Goal: Register for event/course

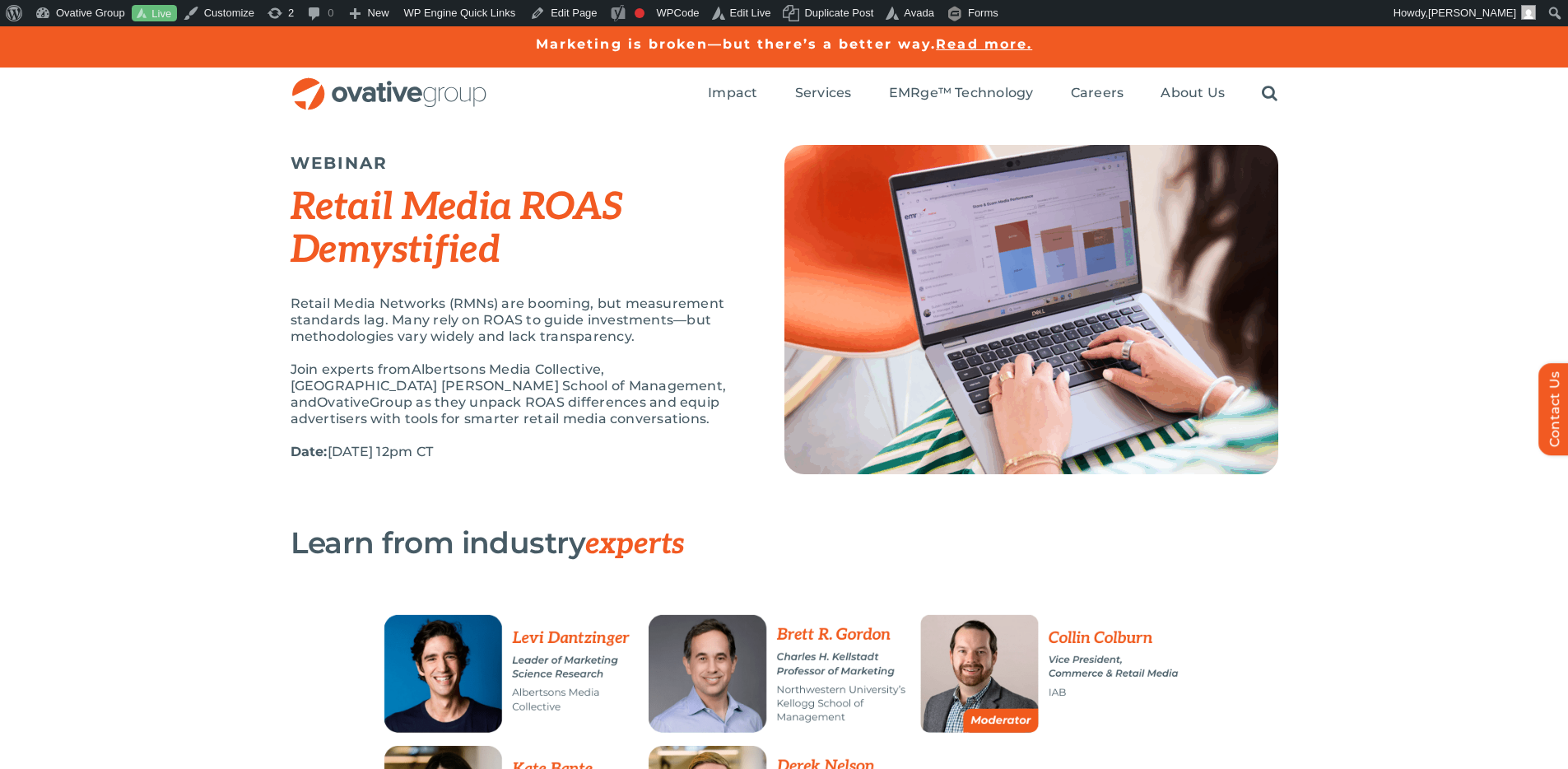
click at [730, 189] on h2 "Retail Media ROAS Demystified" at bounding box center [516, 228] width 453 height 86
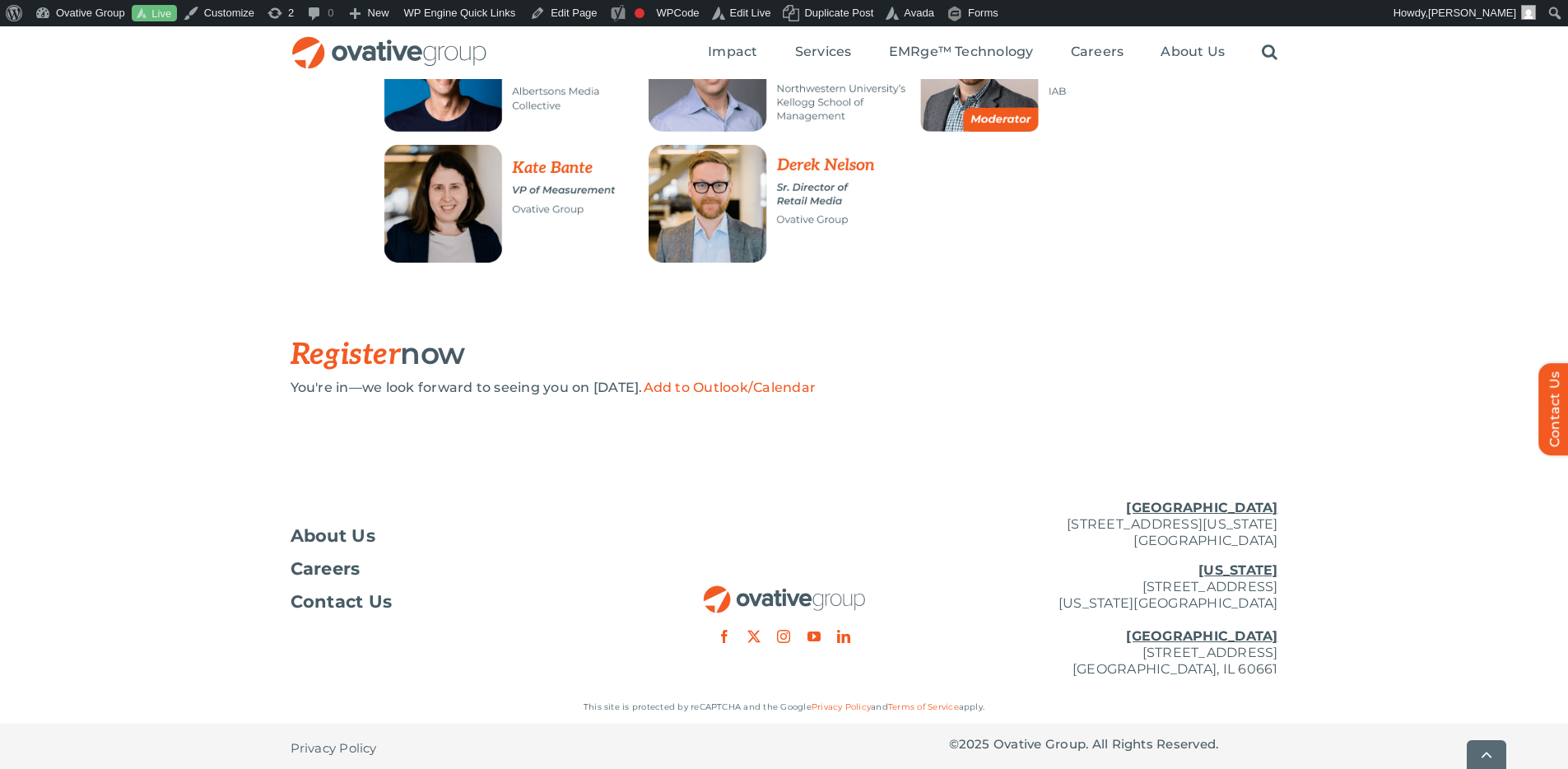
scroll to position [605, 0]
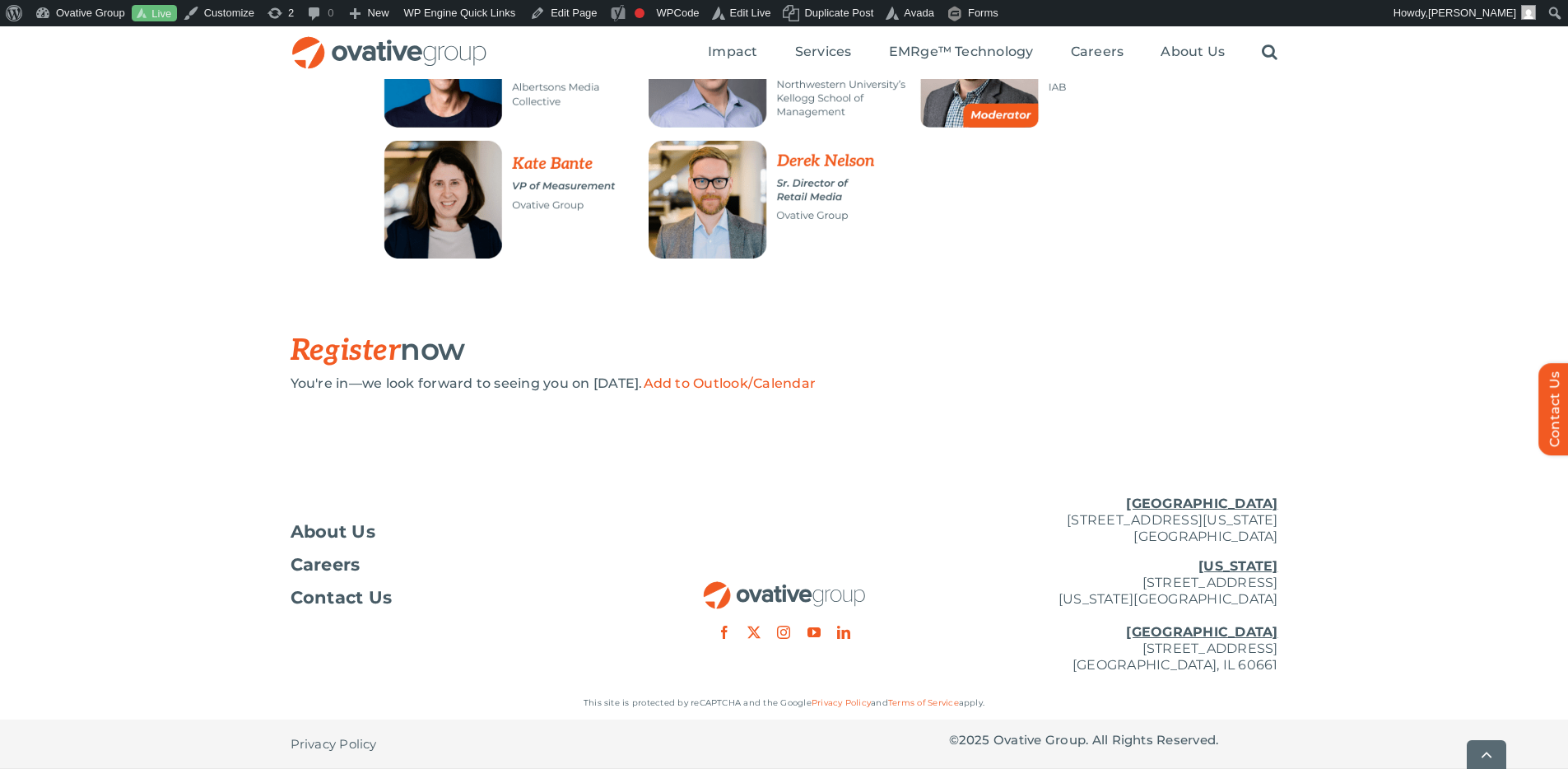
click at [773, 343] on h3 "Register now" at bounding box center [743, 350] width 905 height 35
click at [944, 288] on div at bounding box center [784, 156] width 1568 height 352
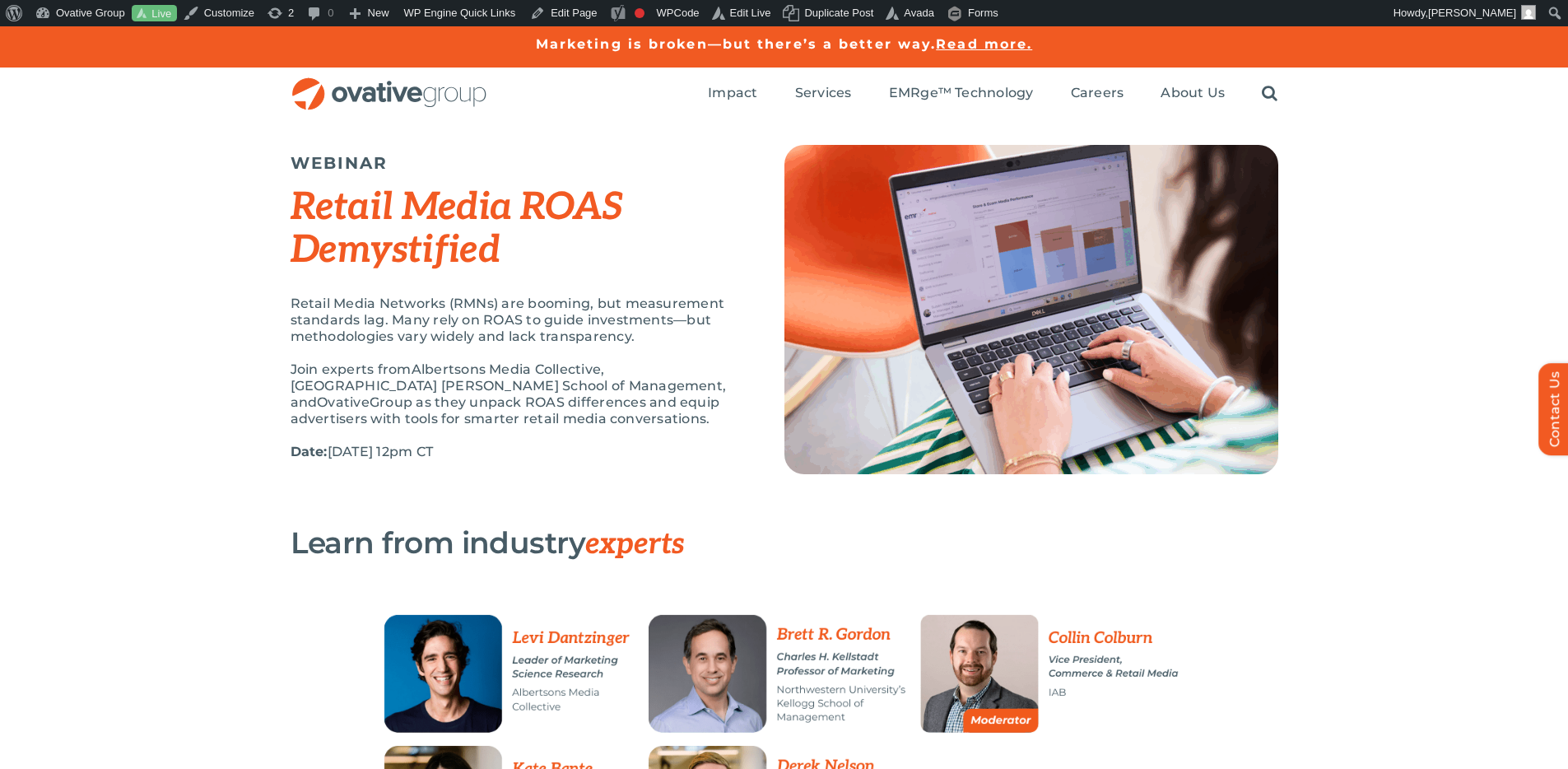
click at [1372, 338] on div "WEBINAR Retail Media ROAS Demystified Retail Media Networks (RMNs) are booming,…" at bounding box center [784, 323] width 1568 height 405
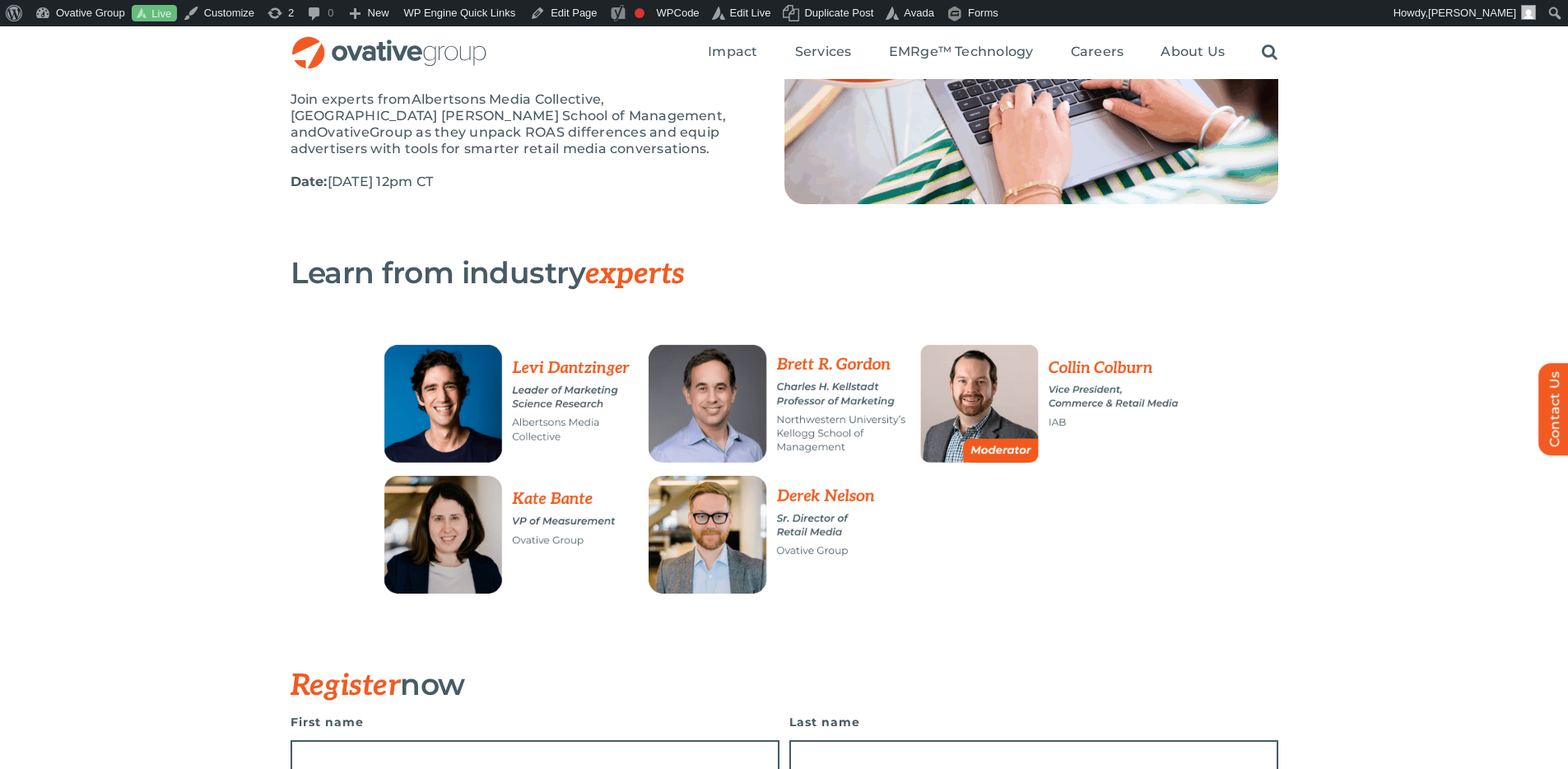
scroll to position [212, 0]
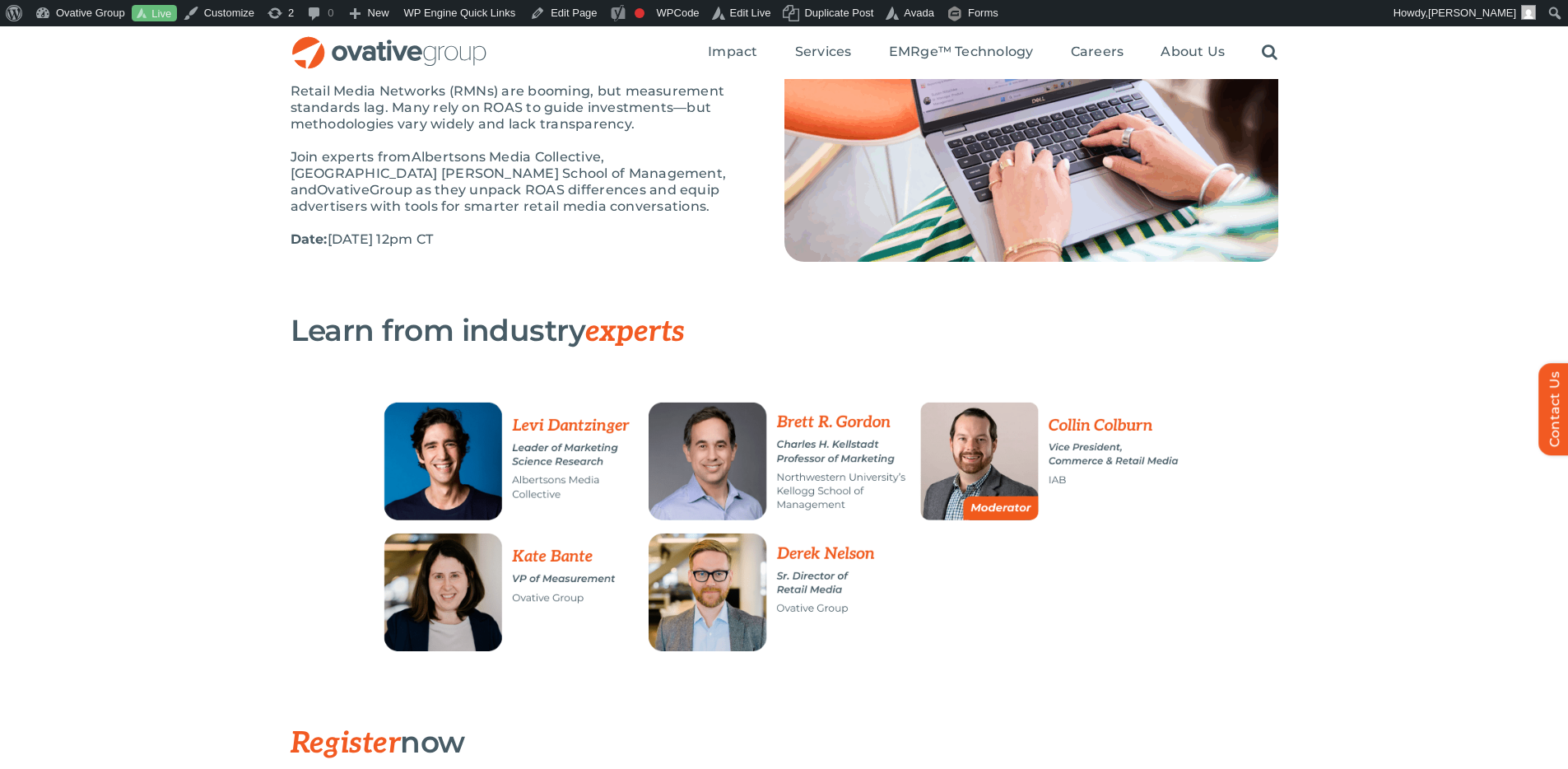
click at [574, 184] on span "Group as they unpack ROAS differences and equip advertisers with tools for smar…" at bounding box center [505, 197] width 429 height 32
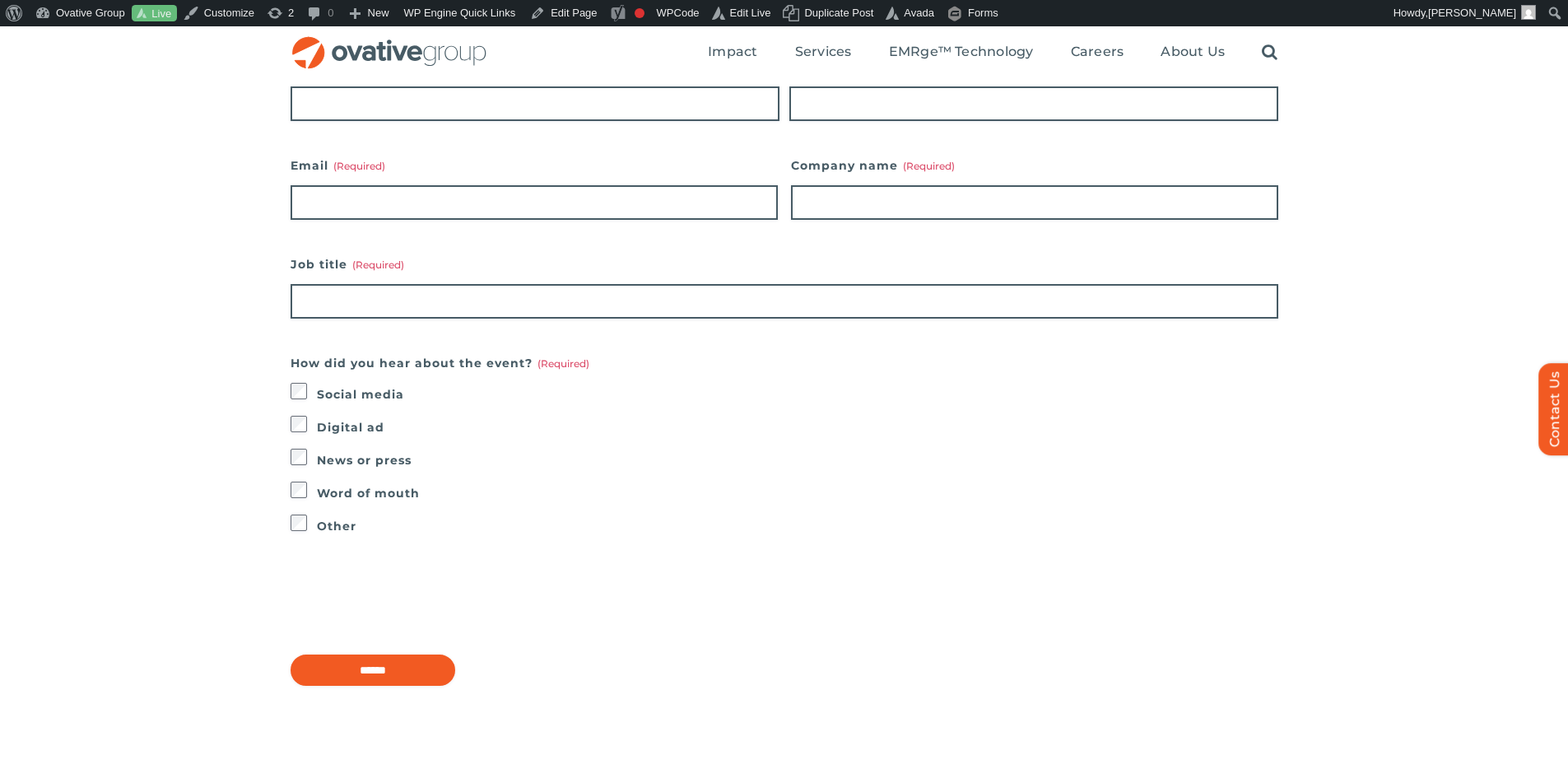
scroll to position [893, 0]
